Goal: Check status: Check status

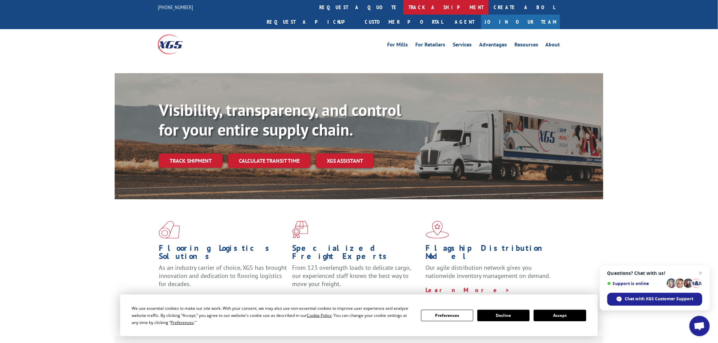
click at [403, 4] on link "track a shipment" at bounding box center [445, 7] width 85 height 15
click at [699, 271] on span "Close chat" at bounding box center [701, 273] width 8 height 8
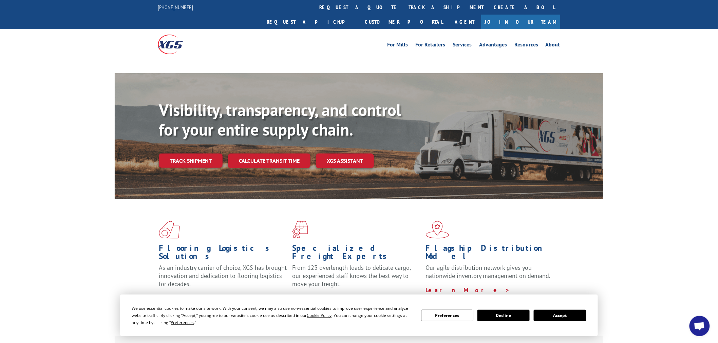
click at [571, 319] on button "Accept" at bounding box center [560, 316] width 52 height 12
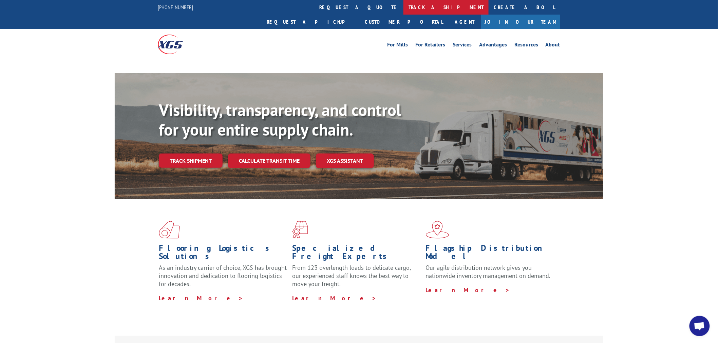
click at [403, 13] on link "track a shipment" at bounding box center [445, 7] width 85 height 15
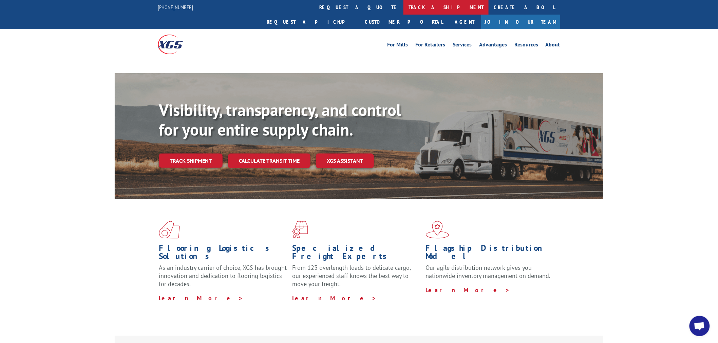
click at [403, 12] on link "track a shipment" at bounding box center [445, 7] width 85 height 15
click at [403, 14] on link "track a shipment" at bounding box center [445, 7] width 85 height 15
click at [403, 9] on link "track a shipment" at bounding box center [445, 7] width 85 height 15
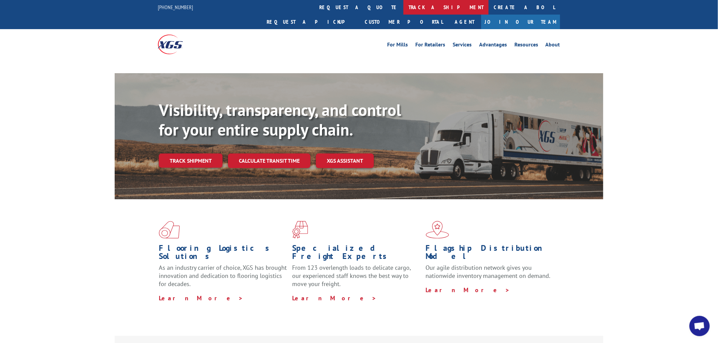
click at [403, 9] on link "track a shipment" at bounding box center [445, 7] width 85 height 15
